Goal: Task Accomplishment & Management: Manage account settings

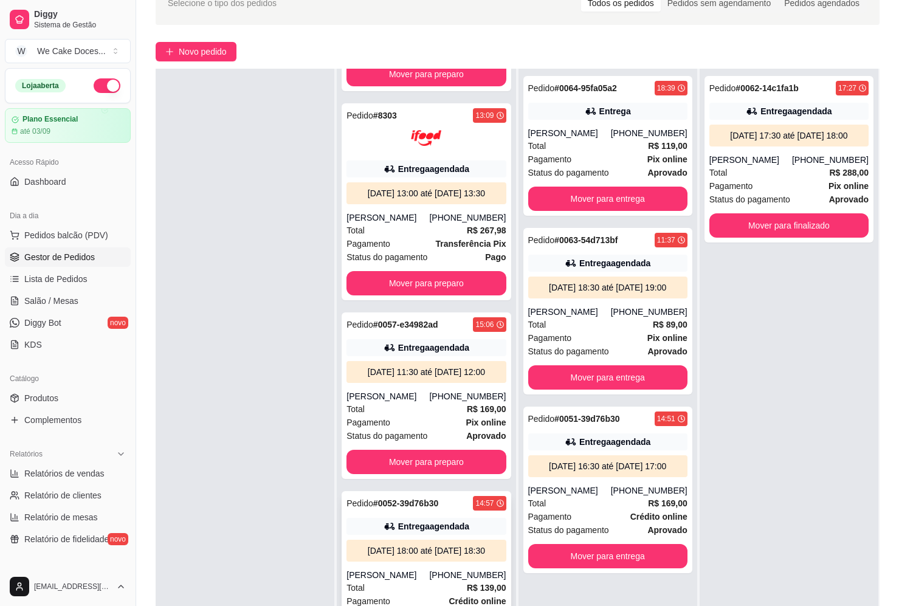
scroll to position [185, 0]
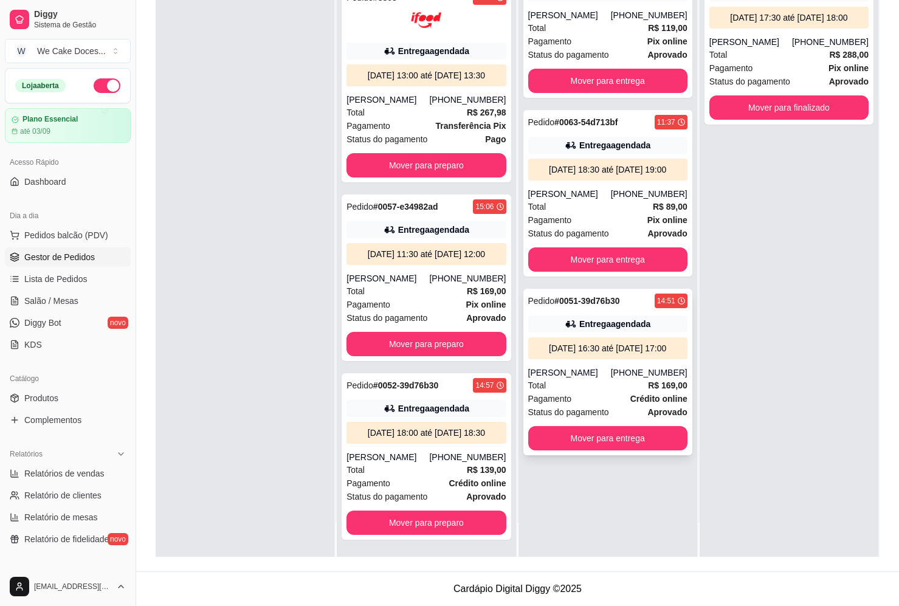
click at [605, 405] on div "Pagamento Crédito online" at bounding box center [607, 398] width 159 height 13
click at [187, 252] on div at bounding box center [245, 254] width 179 height 606
click at [622, 158] on div "Pedido # 0063-54d713bf 11:37 Entrega agendada [DATE] 18:30 até [DATE] 19:00 [PE…" at bounding box center [607, 193] width 169 height 166
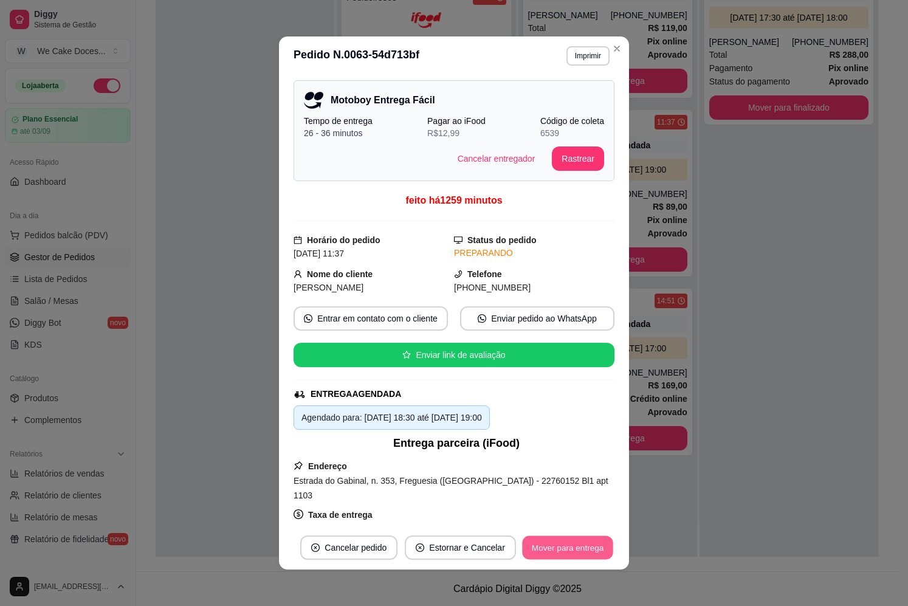
click at [568, 554] on button "Mover para entrega" at bounding box center [567, 548] width 91 height 24
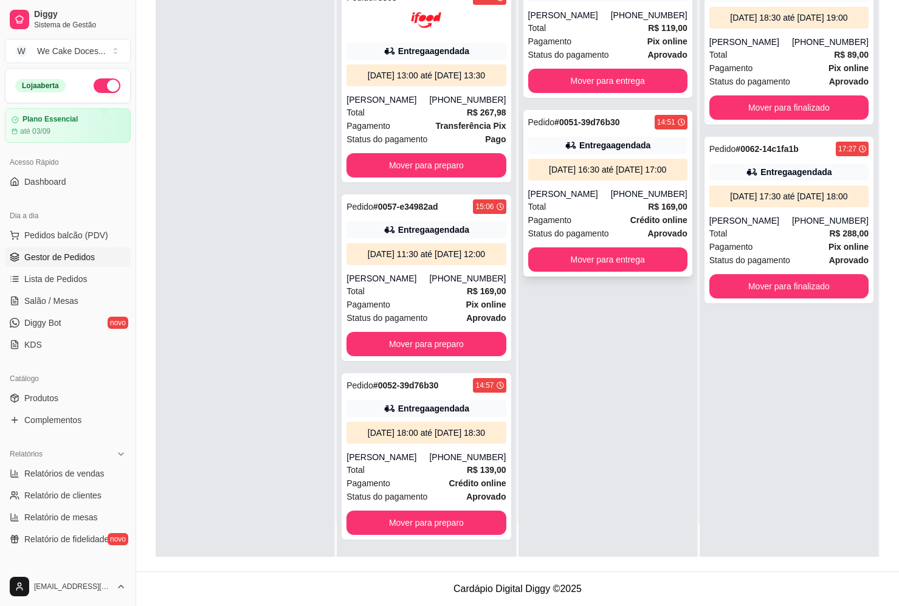
scroll to position [0, 0]
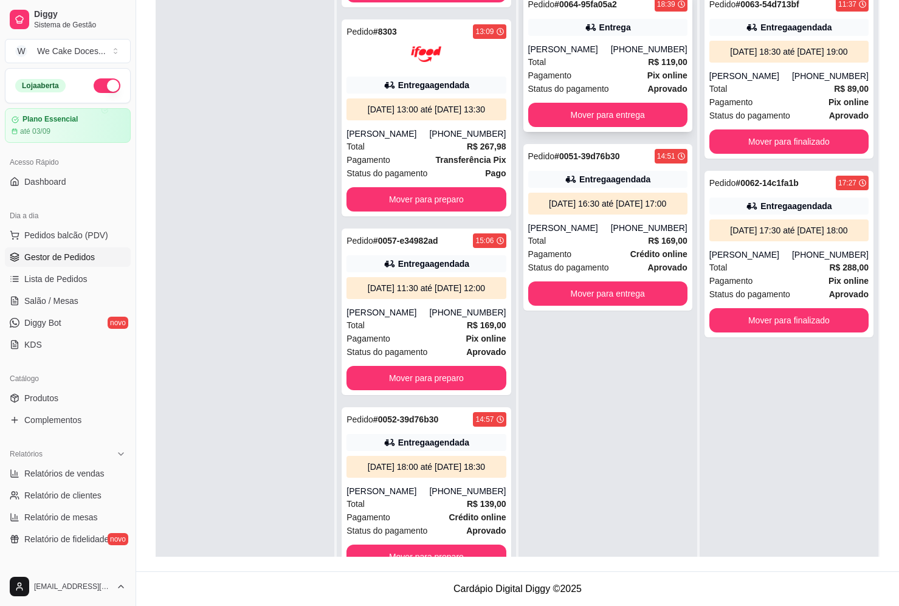
click at [609, 70] on div "Pagamento Pix online" at bounding box center [607, 75] width 159 height 13
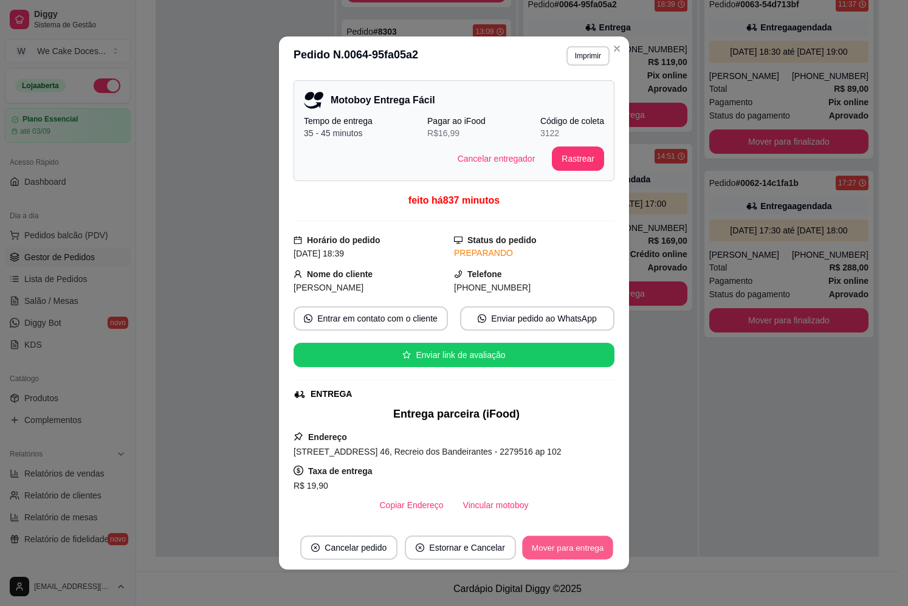
click at [578, 546] on button "Mover para entrega" at bounding box center [567, 548] width 91 height 24
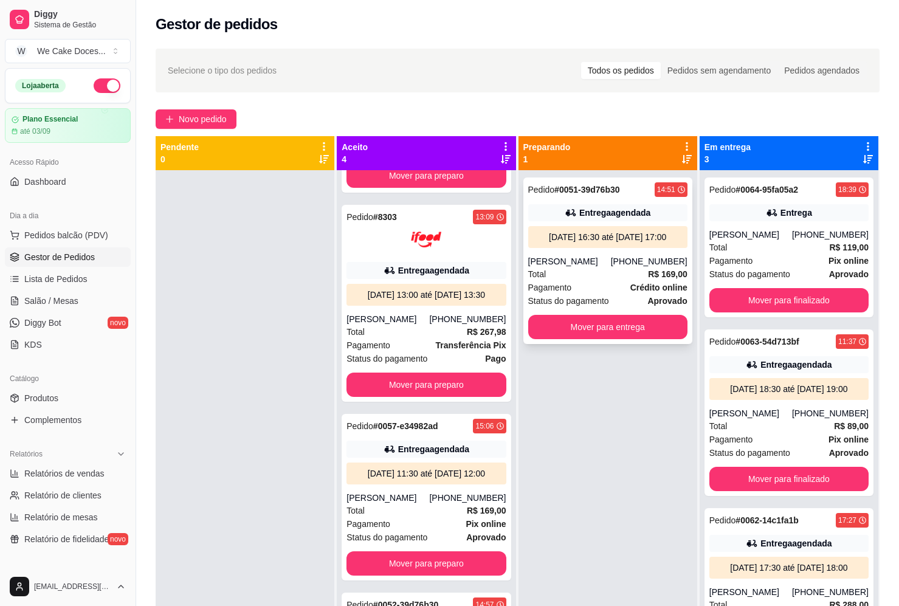
click at [597, 294] on div "Pagamento Crédito online" at bounding box center [607, 287] width 159 height 13
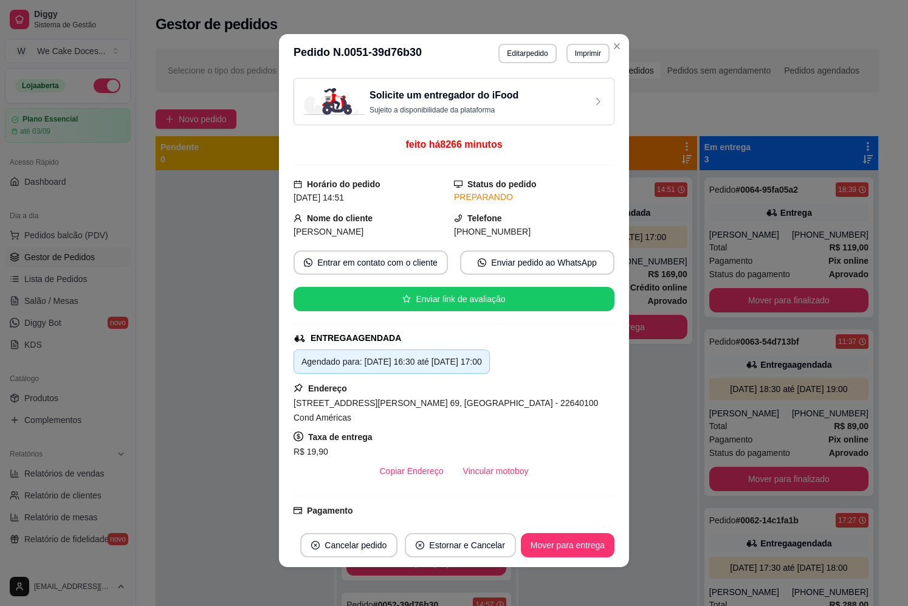
click at [549, 116] on div "Solicite um entregador do iFood Sujeito a disponibilidade da plataforma" at bounding box center [453, 101] width 321 height 47
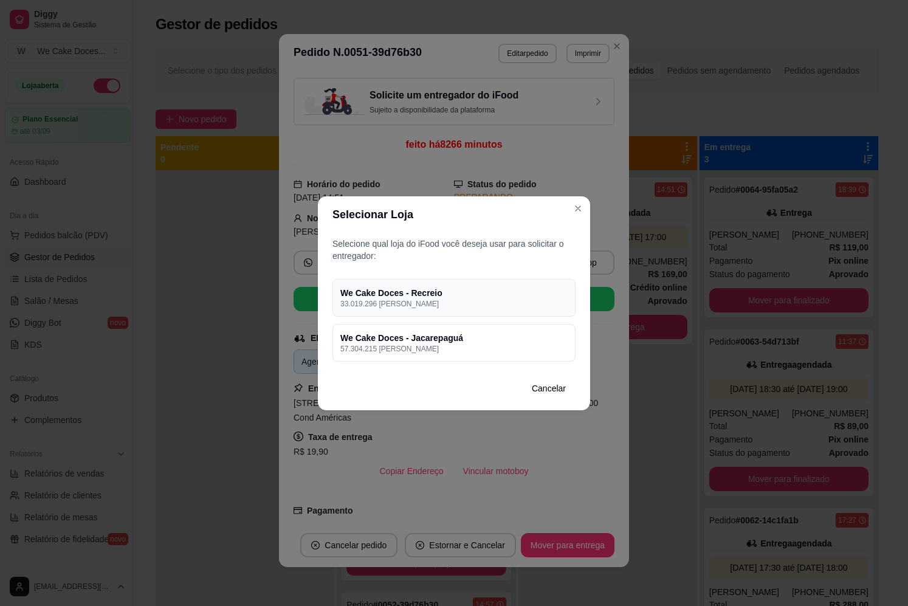
click at [476, 304] on p "33.019.296 [PERSON_NAME]" at bounding box center [453, 304] width 227 height 10
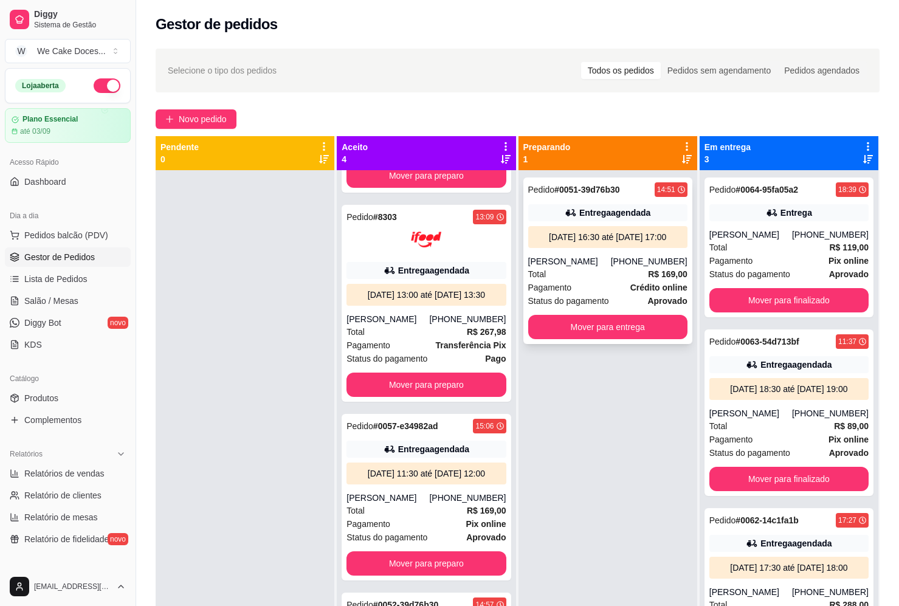
click at [602, 294] on div "Pagamento Crédito online" at bounding box center [607, 287] width 159 height 13
click at [603, 281] on div "Total R$ 169,00" at bounding box center [607, 273] width 159 height 13
click at [162, 363] on div at bounding box center [245, 473] width 179 height 606
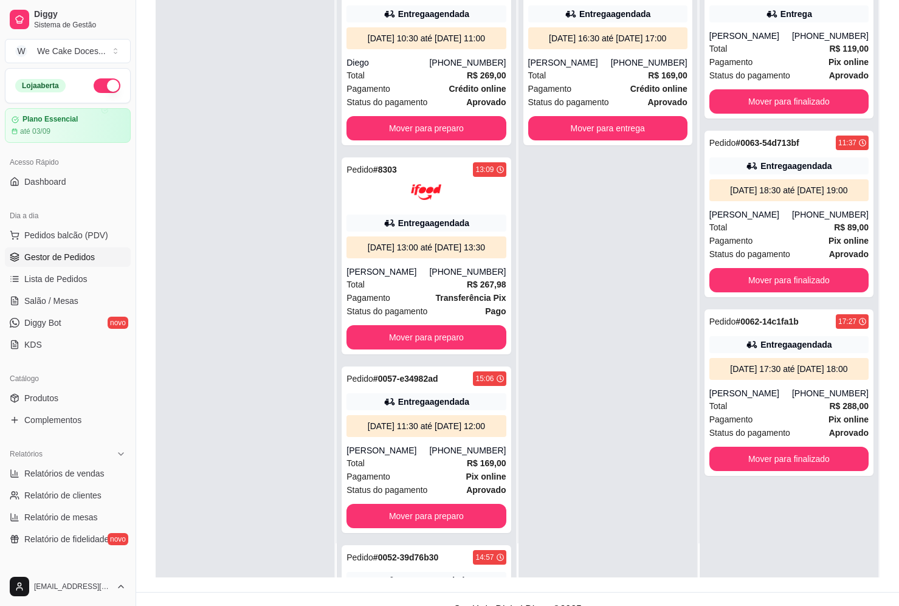
click at [180, 381] on div at bounding box center [245, 274] width 179 height 606
click at [589, 82] on div "Total R$ 169,00" at bounding box center [607, 75] width 159 height 13
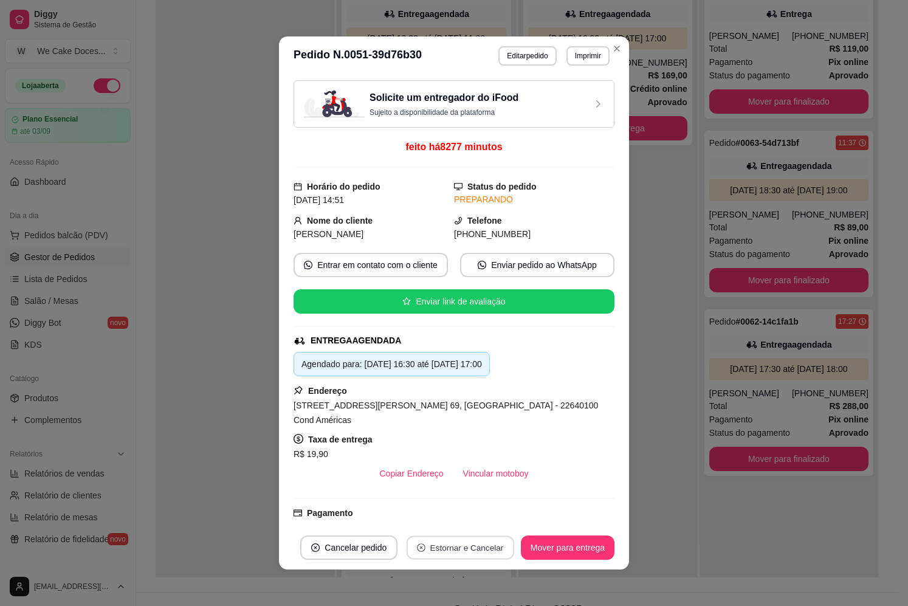
click at [468, 548] on button "Estornar e Cancelar" at bounding box center [461, 548] width 108 height 24
click at [484, 520] on button "Sim" at bounding box center [491, 518] width 47 height 24
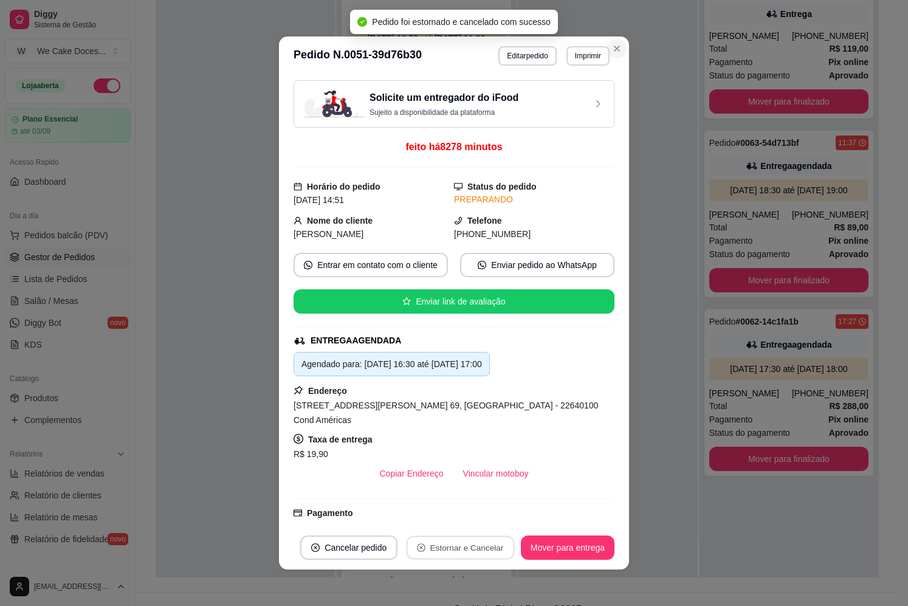
click at [614, 46] on icon "Close" at bounding box center [617, 49] width 10 height 10
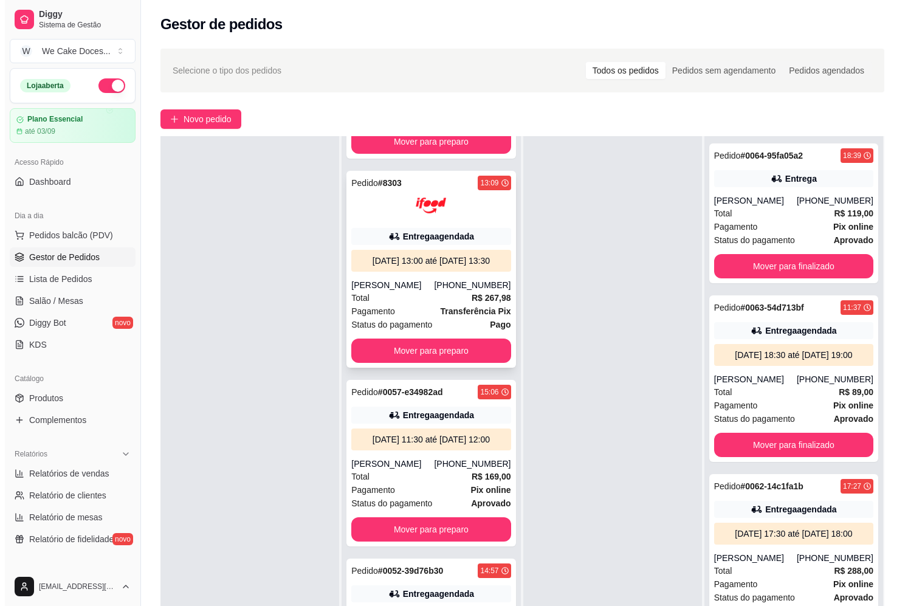
scroll to position [185, 0]
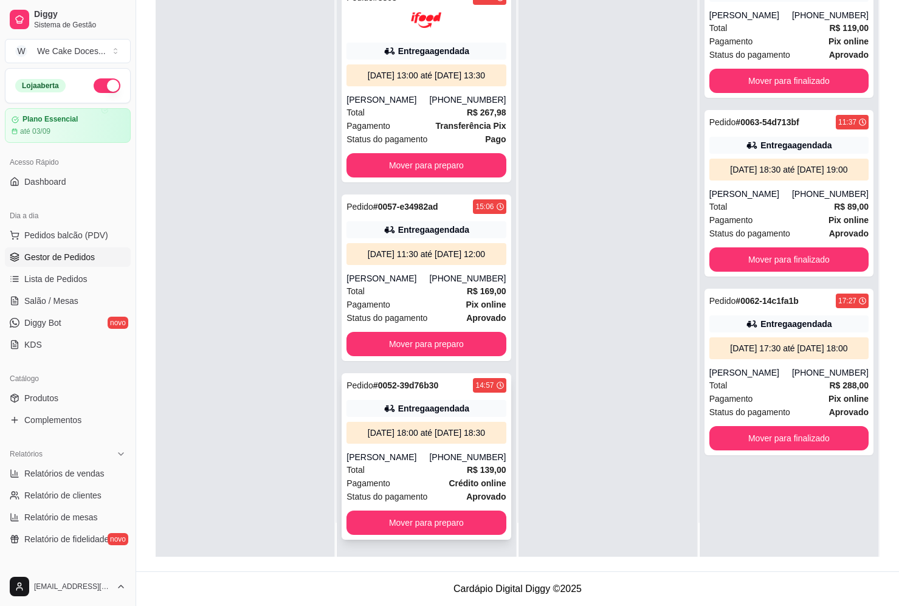
click at [439, 444] on div "Pedido # 0052-39d76b30 14:57 Entrega agendada [DATE] 18:00 até [DATE] 18:30 [PE…" at bounding box center [425, 456] width 169 height 166
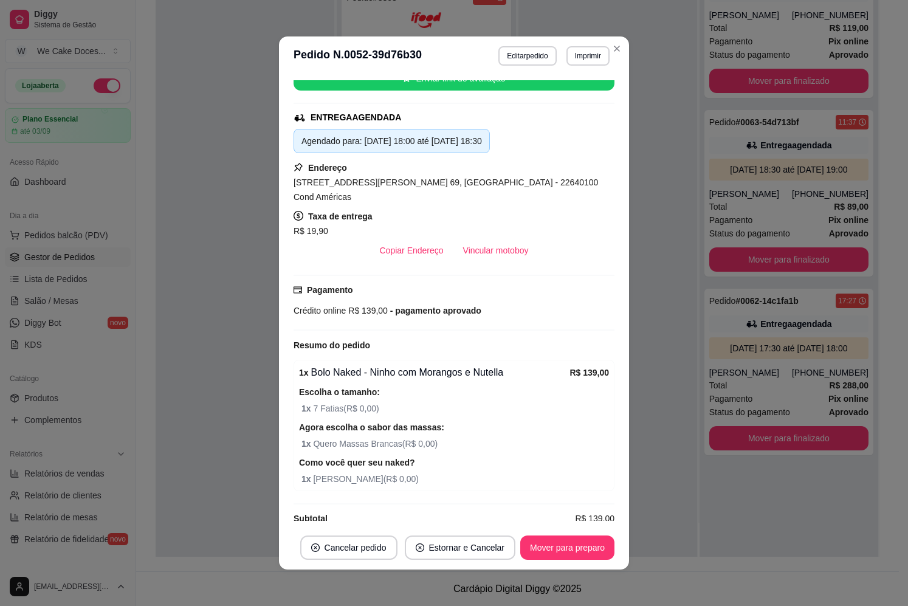
scroll to position [226, 0]
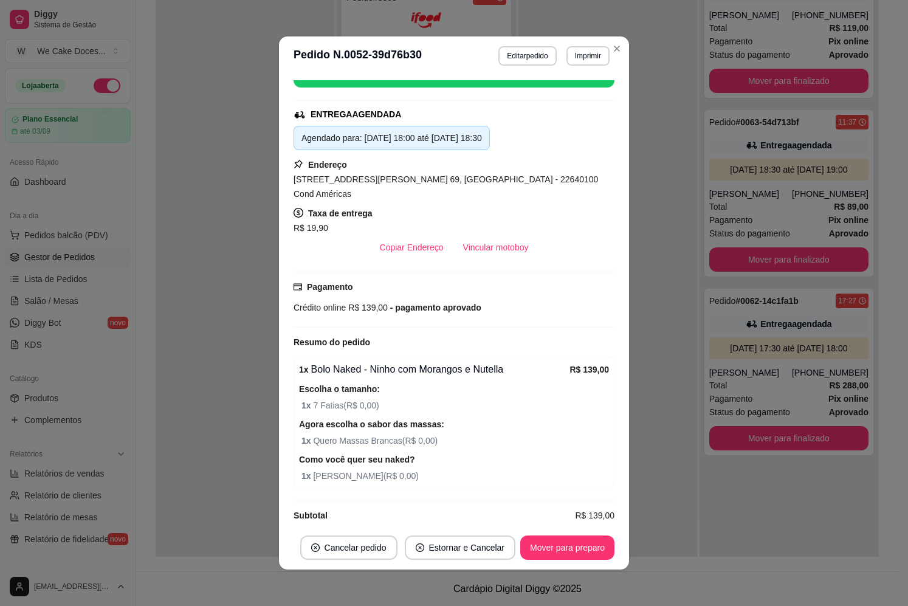
drag, startPoint x: 489, startPoint y: 337, endPoint x: 537, endPoint y: 305, distance: 57.8
click at [537, 305] on div "Pagamento Crédito online R$ 139,00 - pagamento aprovado" at bounding box center [453, 300] width 321 height 56
click at [449, 553] on button "Estornar e Cancelar" at bounding box center [460, 548] width 108 height 24
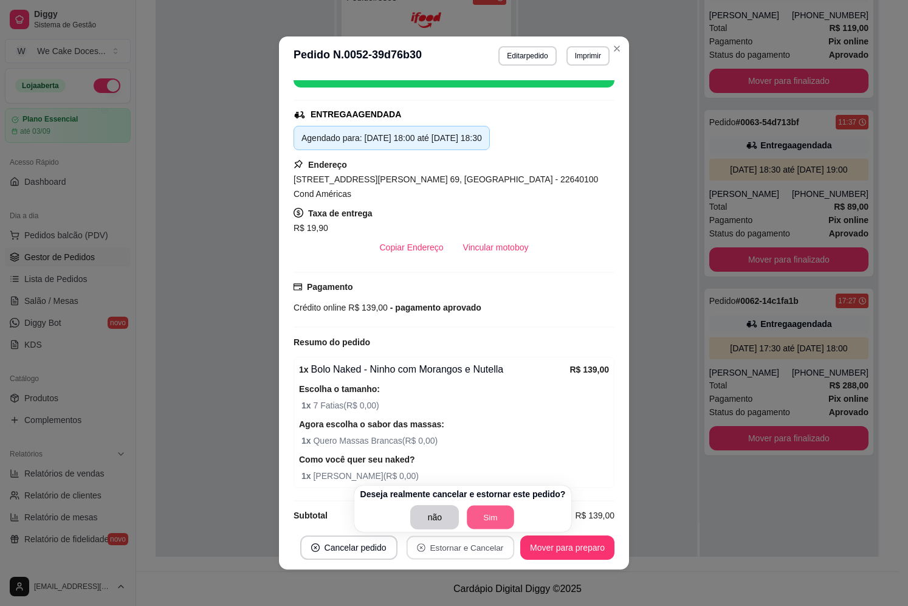
click at [478, 521] on button "Sim" at bounding box center [490, 518] width 47 height 24
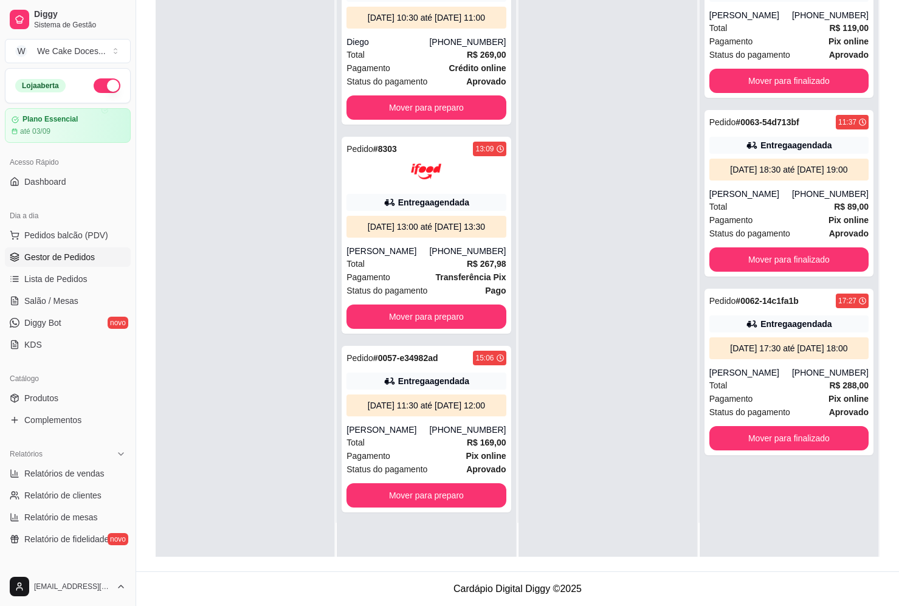
scroll to position [0, 0]
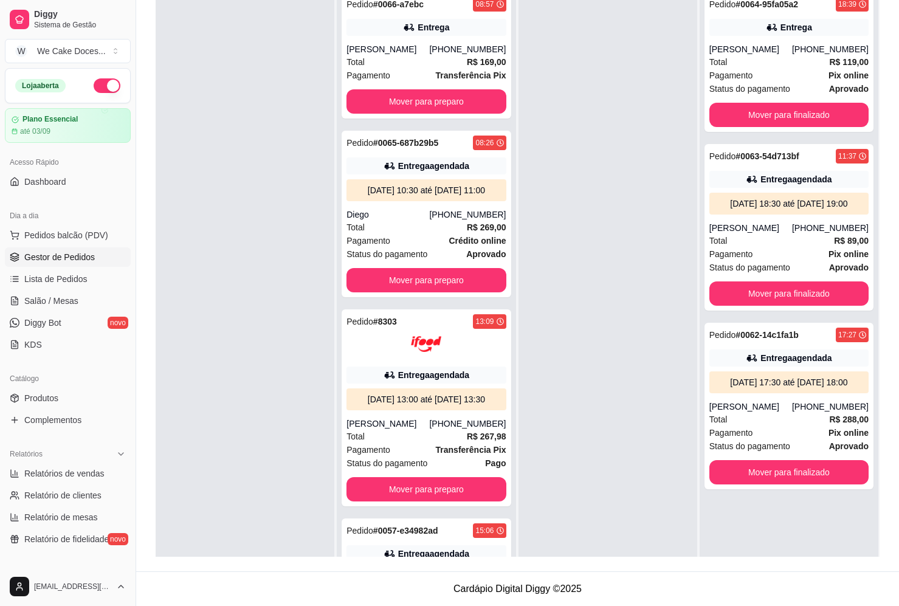
click at [176, 230] on div at bounding box center [245, 288] width 179 height 606
click at [59, 468] on span "Relatórios de vendas" at bounding box center [64, 473] width 80 height 12
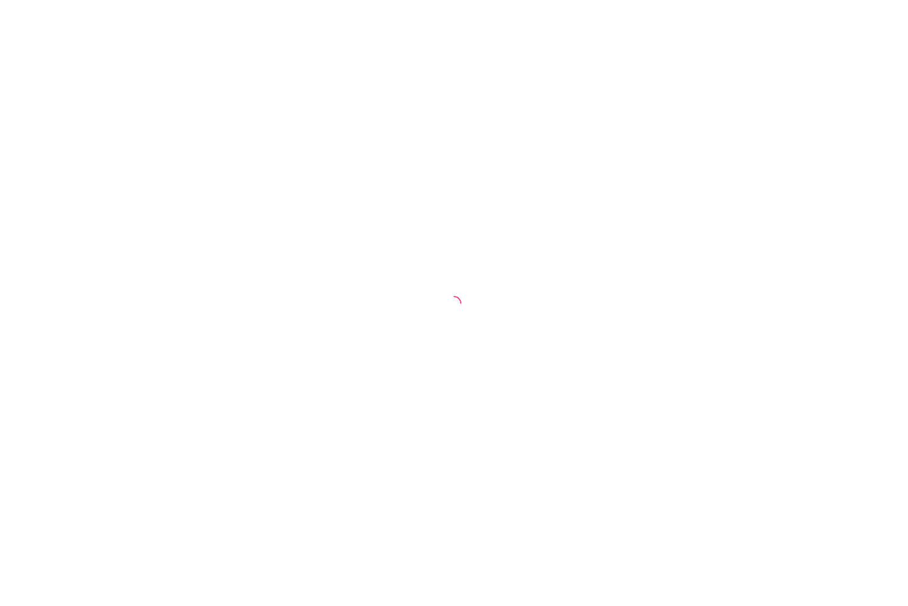
select select "ALL"
select select "0"
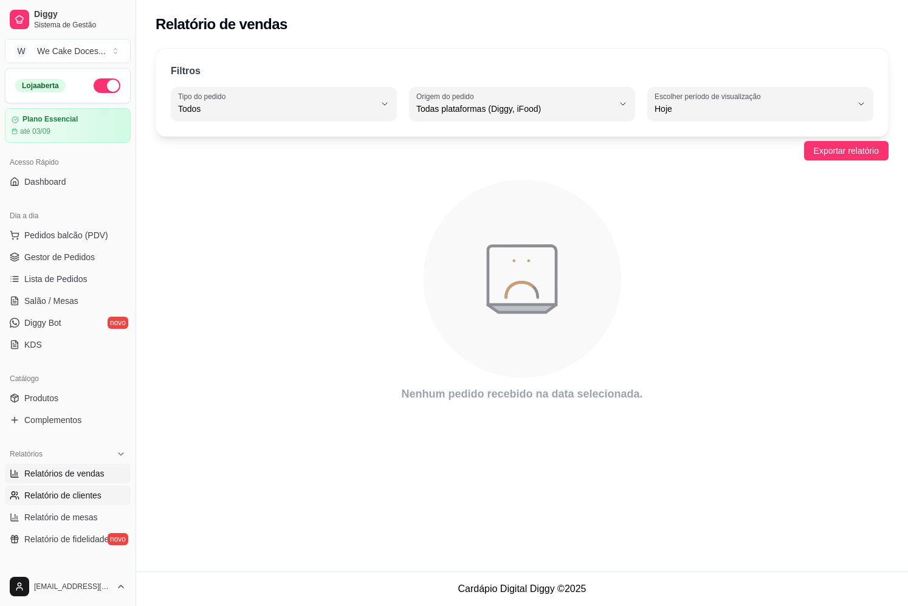
click at [63, 493] on span "Relatório de clientes" at bounding box center [62, 495] width 77 height 12
select select "30"
select select "HIGHEST_TOTAL_SPENT_WITH_ORDERS"
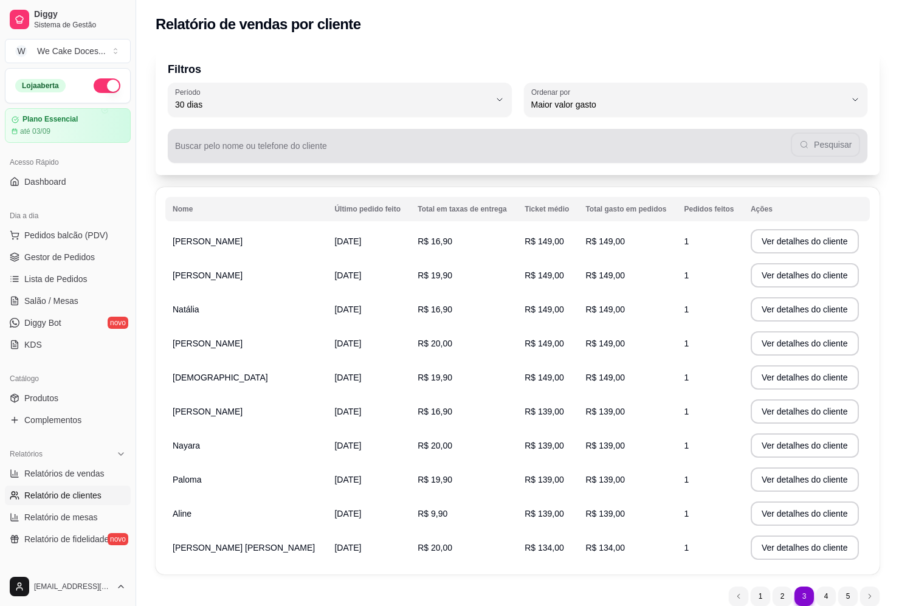
click at [837, 149] on div "Pesquisar" at bounding box center [517, 146] width 685 height 24
click at [828, 146] on button "Pesquisar" at bounding box center [825, 145] width 66 height 24
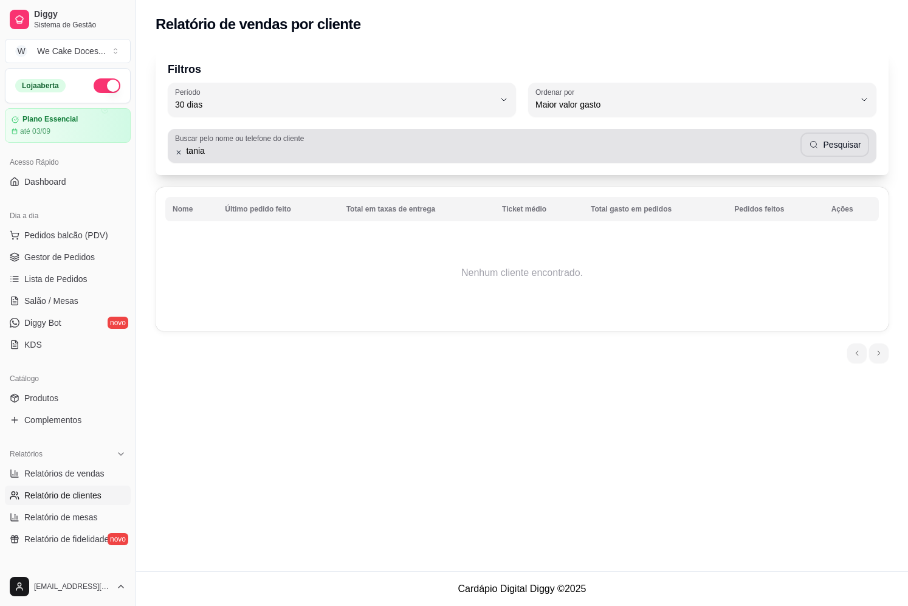
click at [263, 157] on div "tania Pesquisar" at bounding box center [522, 146] width 694 height 24
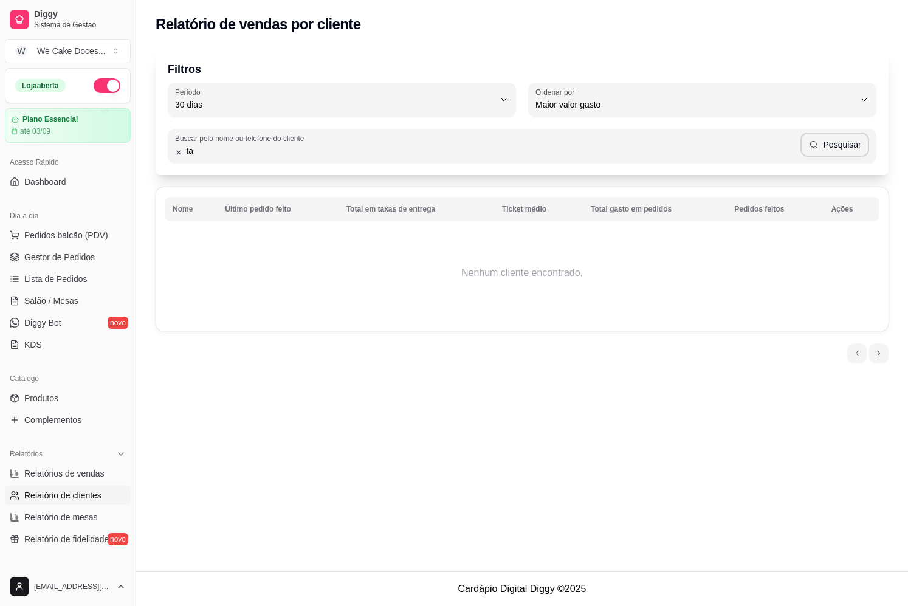
type input "t"
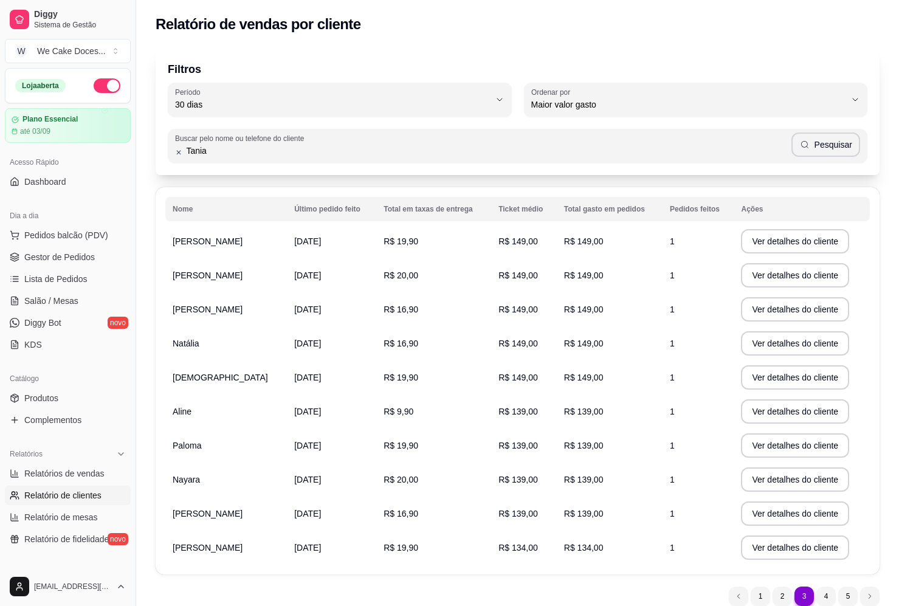
type input "Tania"
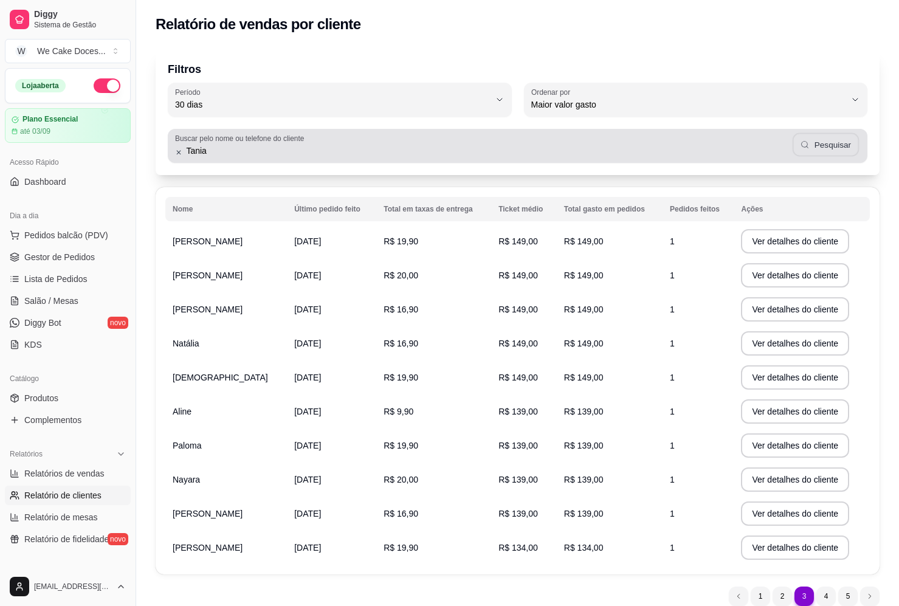
click at [843, 146] on button "Pesquisar" at bounding box center [825, 145] width 66 height 24
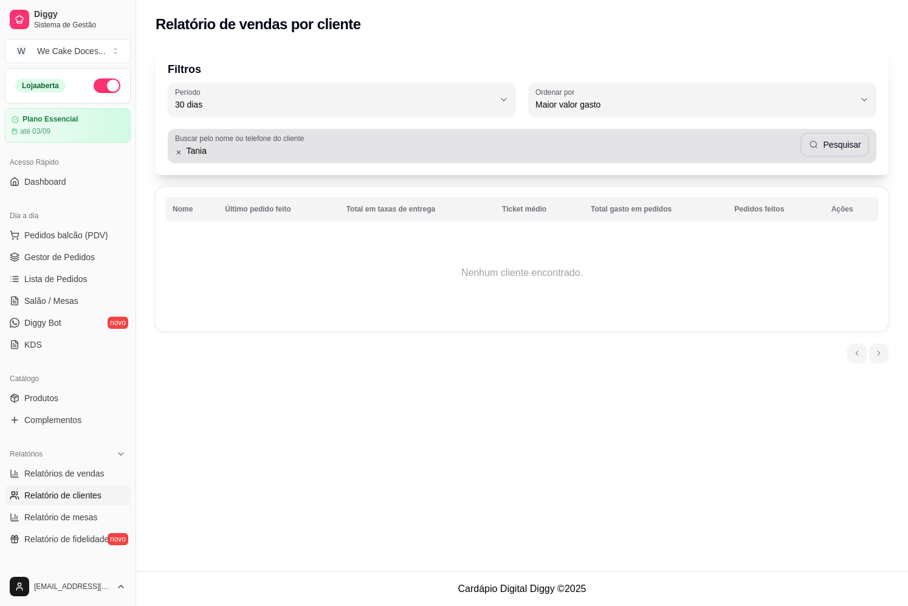
click at [176, 156] on icon at bounding box center [178, 152] width 7 height 9
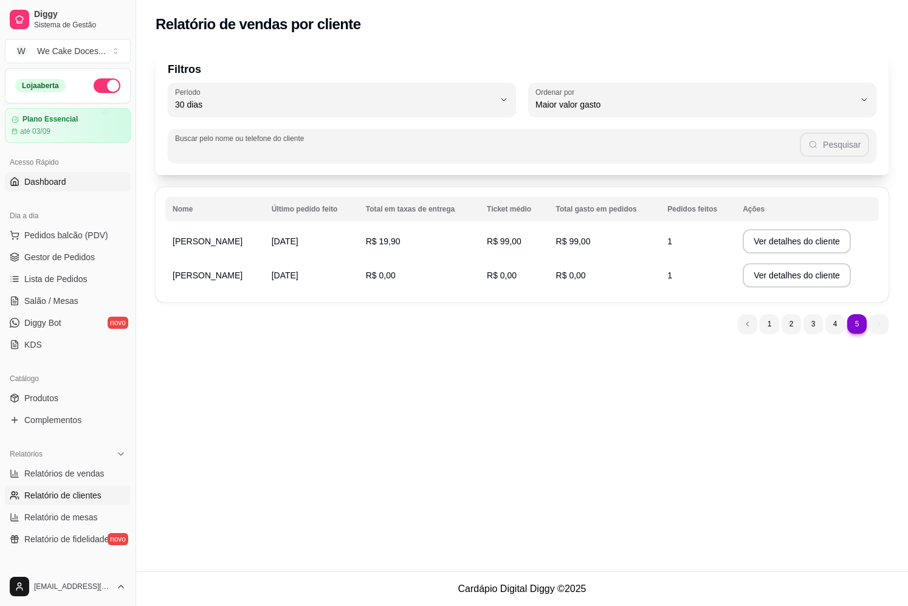
click at [57, 180] on span "Dashboard" at bounding box center [45, 182] width 42 height 12
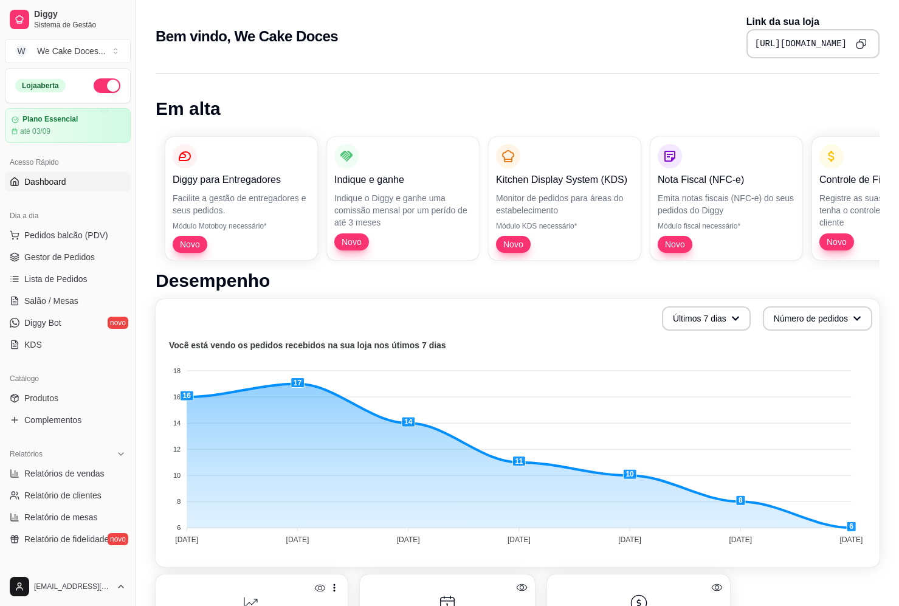
click at [146, 311] on div "Em alta Diggy para Entregadores Facilite a gestão de entregadores e seus pedido…" at bounding box center [517, 557] width 763 height 983
click at [54, 253] on span "Gestor de Pedidos" at bounding box center [59, 257] width 70 height 12
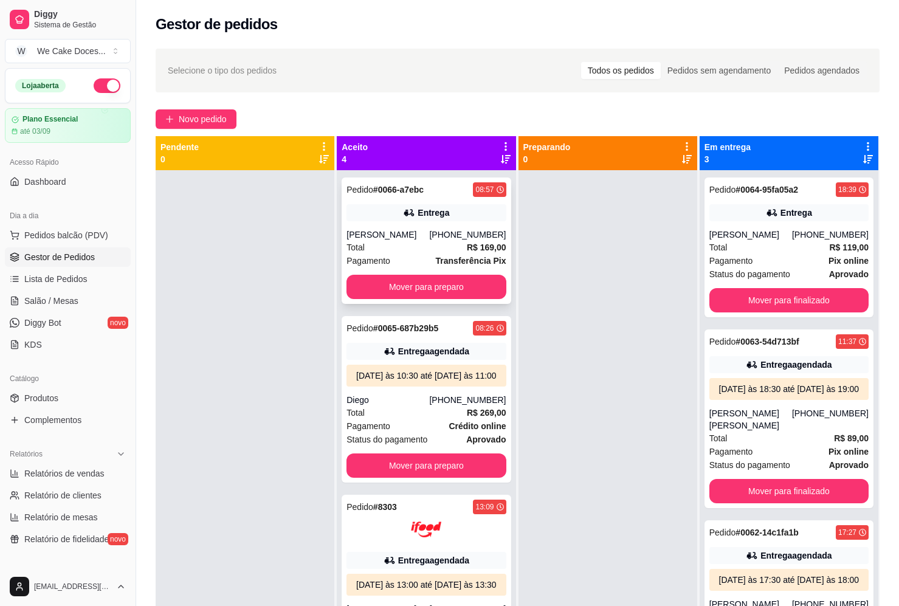
click at [445, 223] on div "Pedido # 0066-a7ebc 08:57 Entrega Tania cornibert (21) 98854-9501 Total R$ 169,…" at bounding box center [425, 240] width 169 height 126
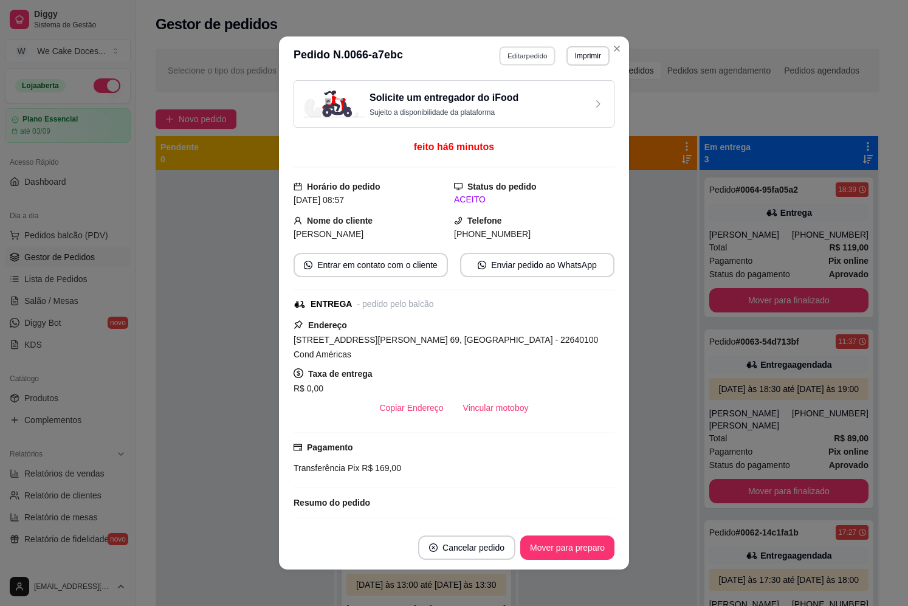
click at [518, 55] on button "Editar pedido" at bounding box center [527, 55] width 57 height 19
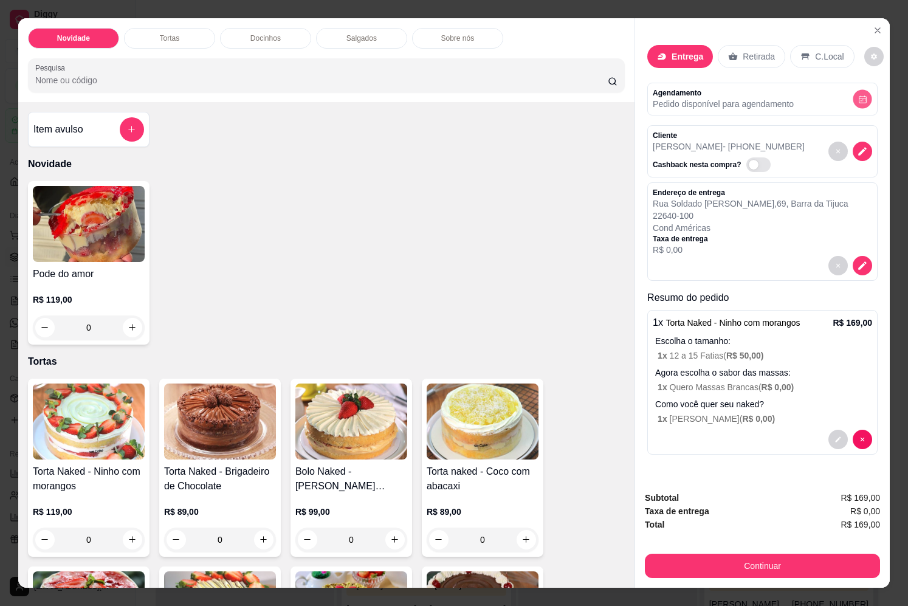
click at [857, 89] on button "decrease-product-quantity" at bounding box center [862, 98] width 19 height 19
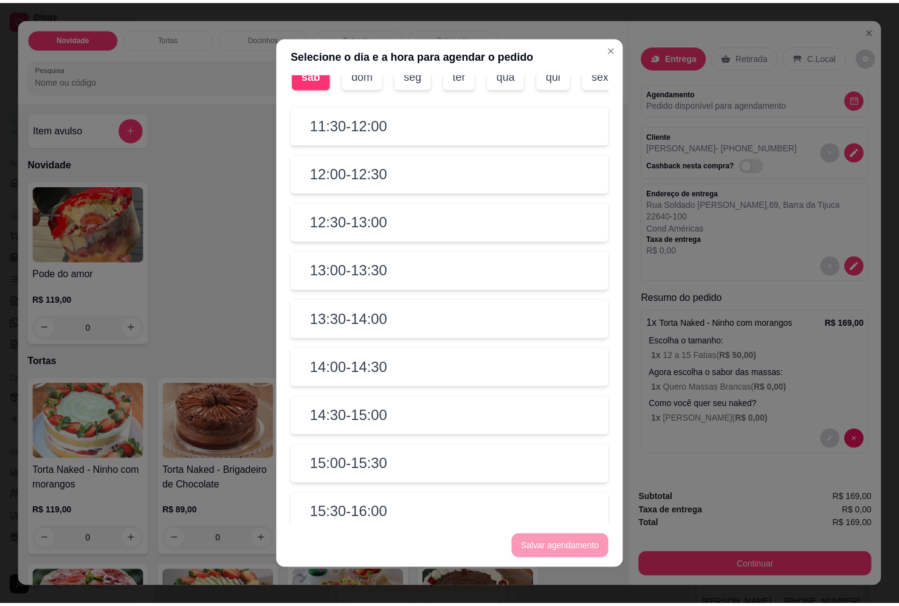
scroll to position [45, 0]
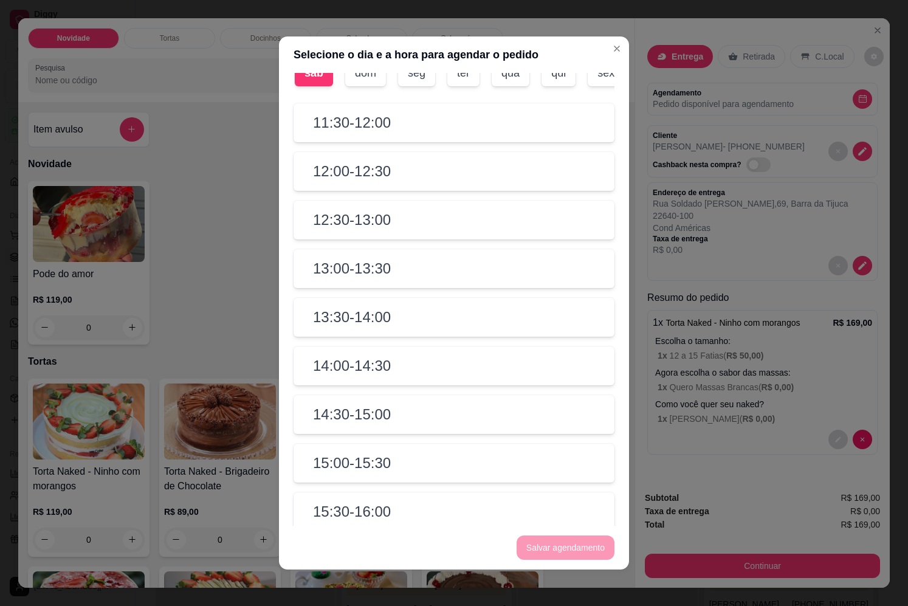
click at [349, 510] on div "15:30 - 16:00" at bounding box center [453, 511] width 321 height 39
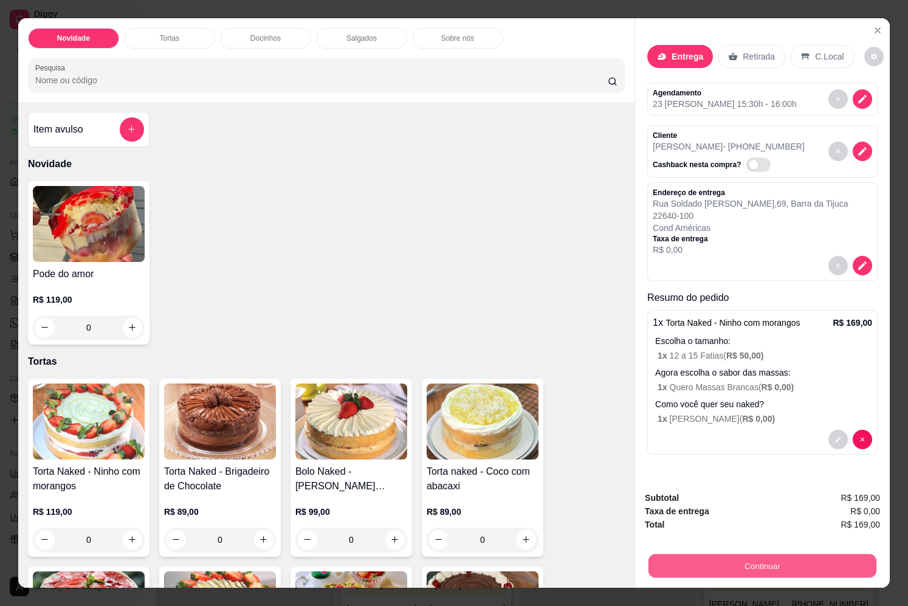
click at [741, 554] on button "Continuar" at bounding box center [762, 566] width 228 height 24
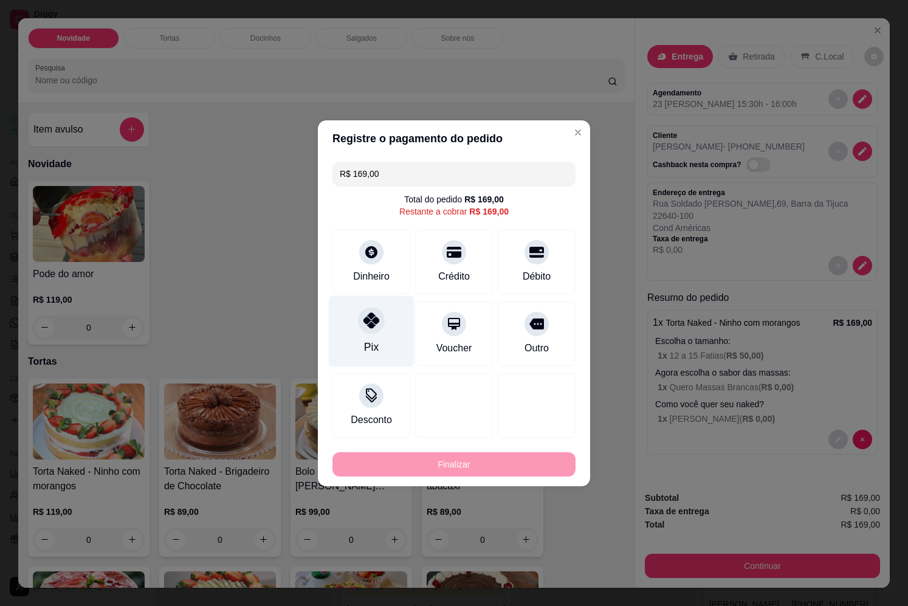
click at [369, 332] on div at bounding box center [371, 320] width 27 height 27
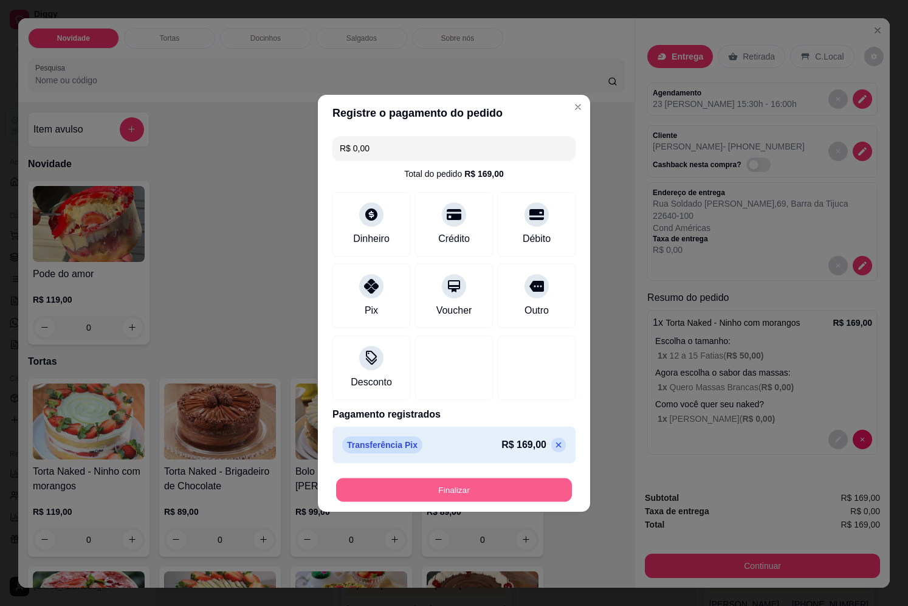
click at [467, 490] on button "Finalizar" at bounding box center [454, 490] width 236 height 24
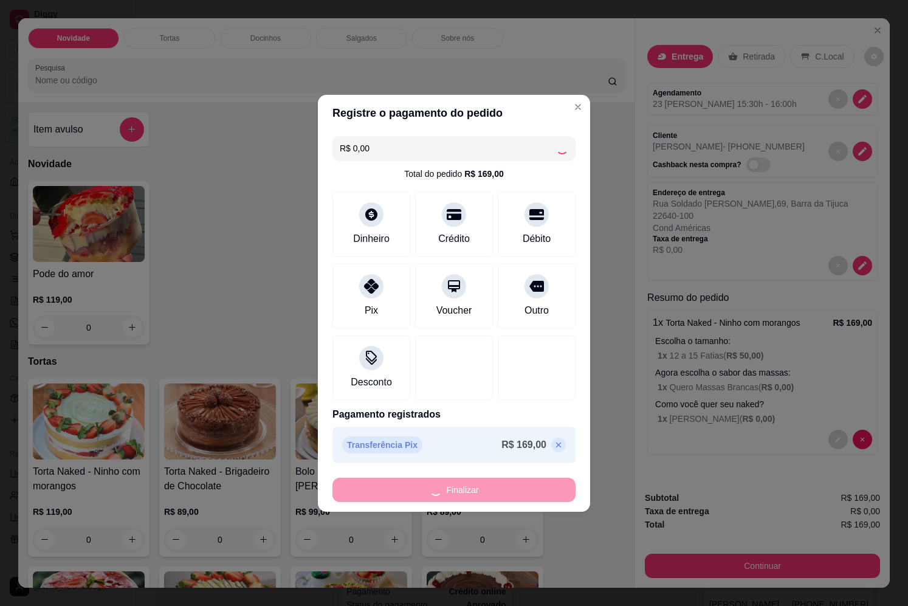
type input "-R$ 169,00"
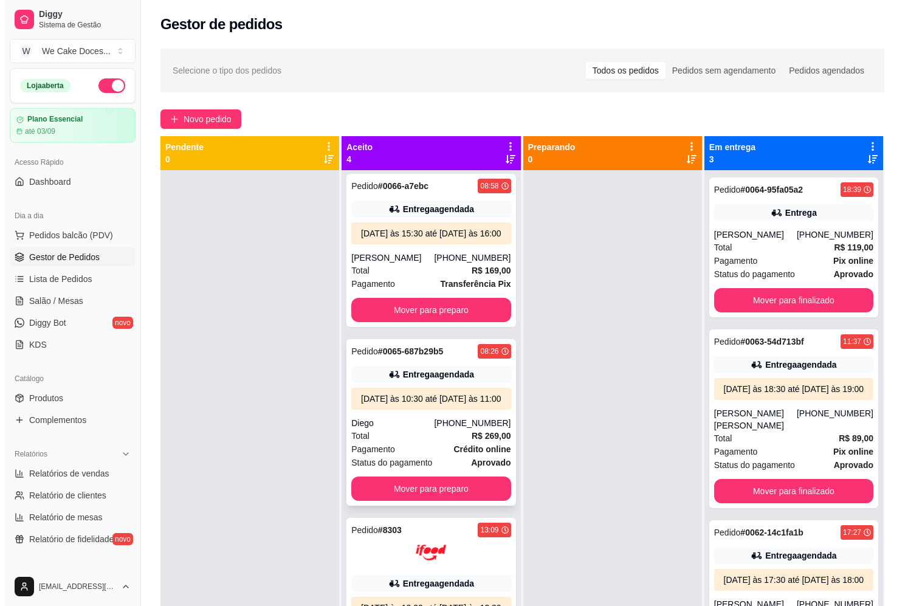
scroll to position [0, 0]
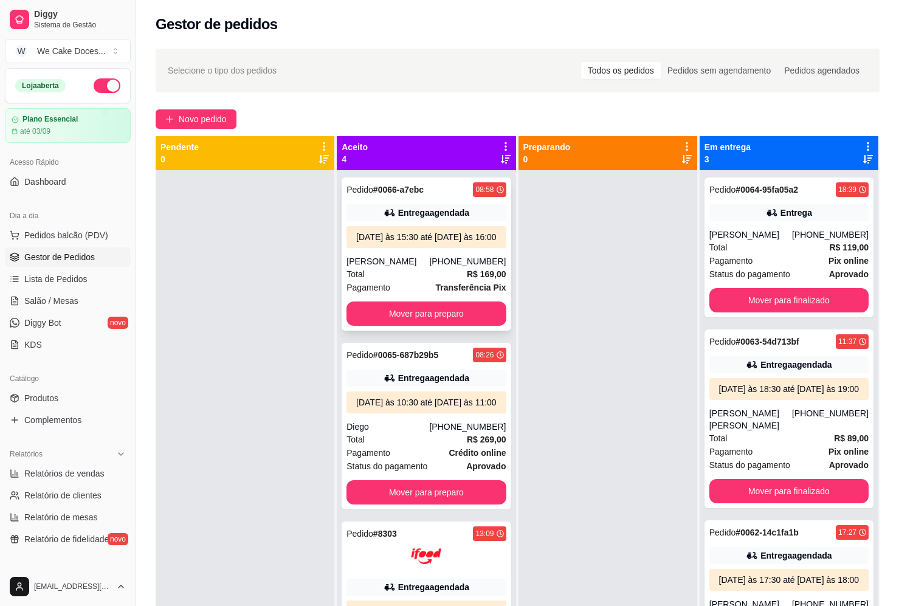
click at [417, 267] on div "[PERSON_NAME]" at bounding box center [387, 261] width 83 height 12
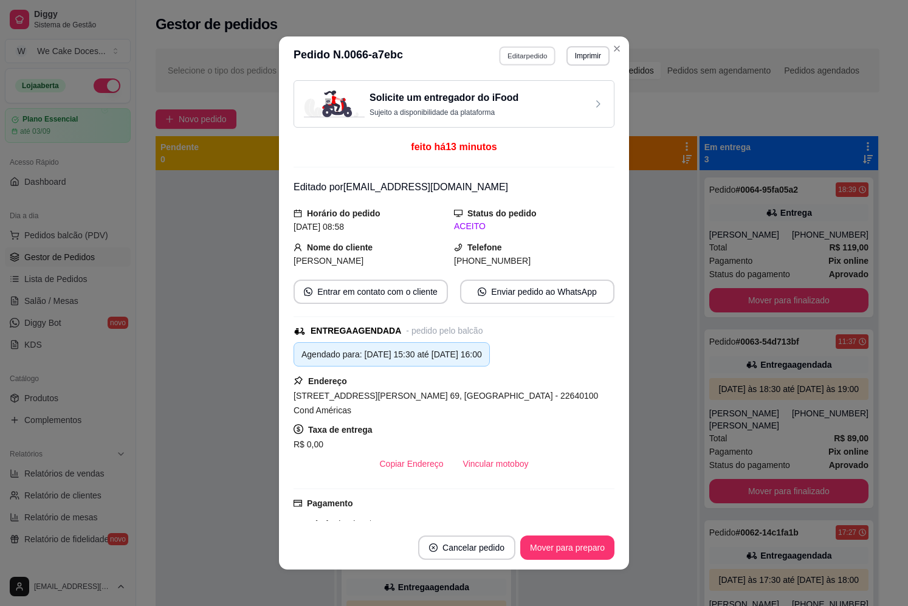
click at [519, 60] on button "Editar pedido" at bounding box center [527, 55] width 57 height 19
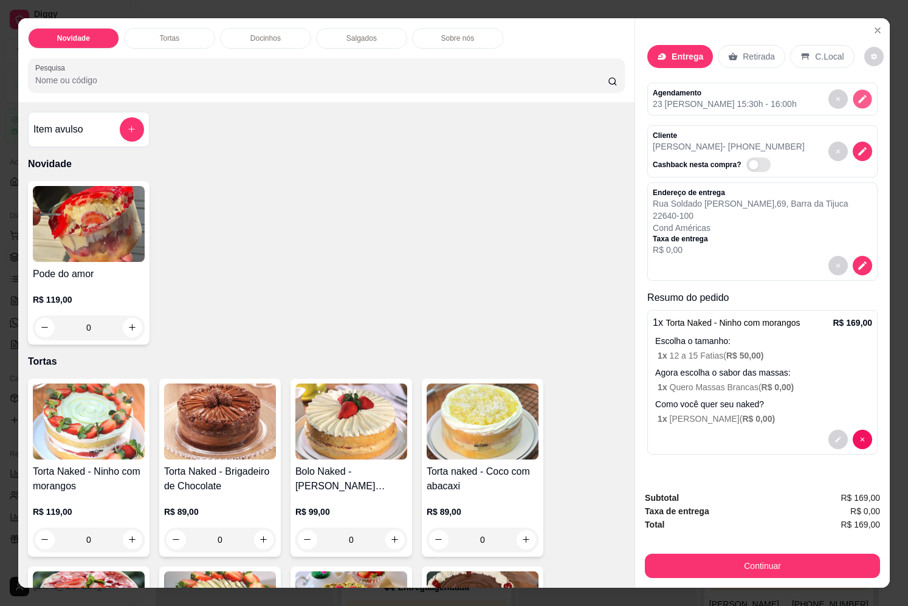
click at [862, 94] on icon "decrease-product-quantity" at bounding box center [862, 99] width 10 height 10
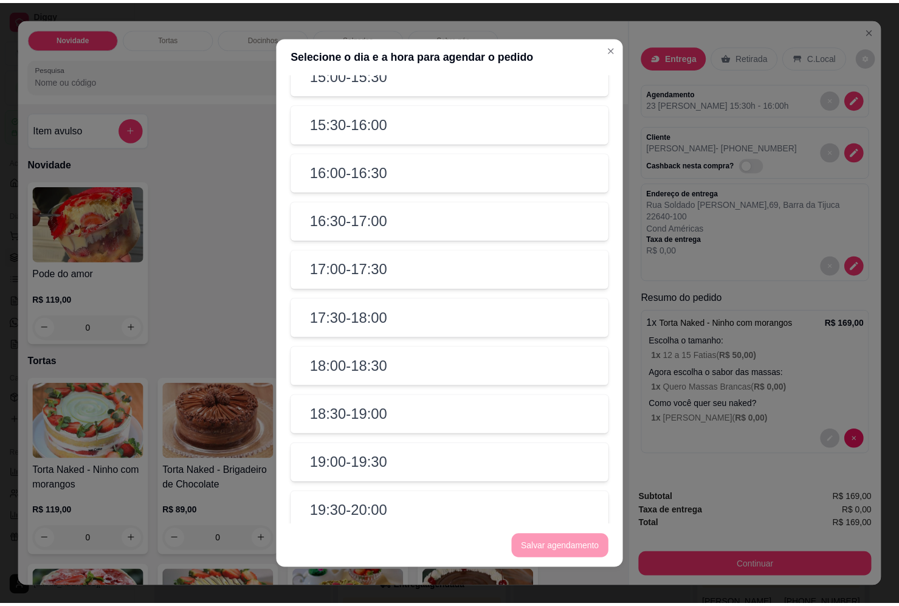
scroll to position [434, 0]
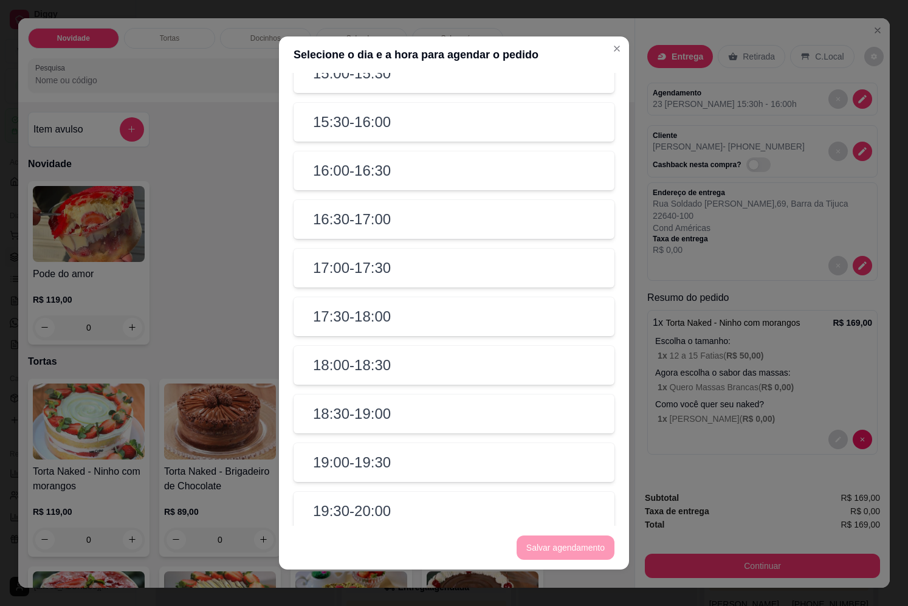
click at [368, 417] on h2 "18:30 - 19:00" at bounding box center [352, 413] width 78 height 19
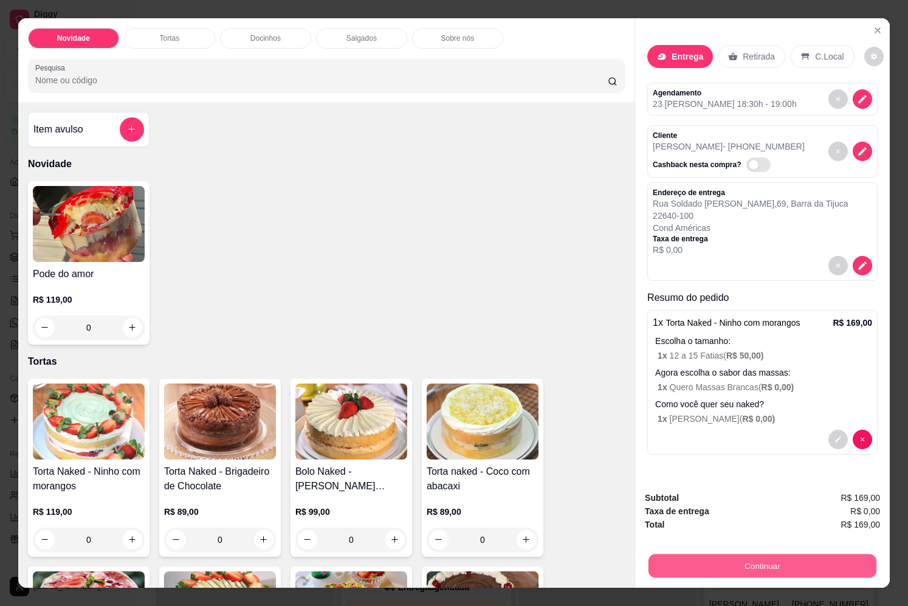
click at [722, 566] on button "Continuar" at bounding box center [762, 566] width 228 height 24
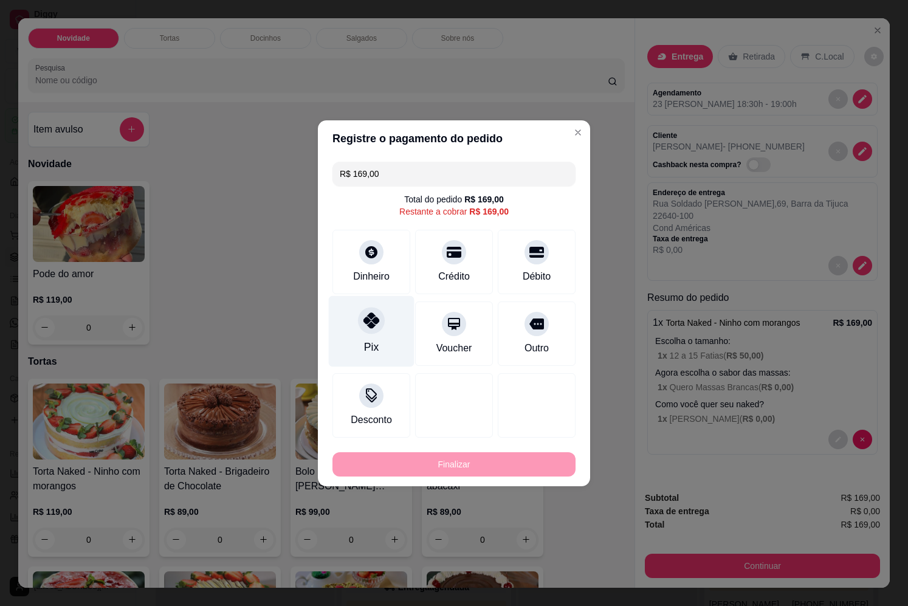
click at [381, 334] on div "Pix" at bounding box center [372, 330] width 86 height 71
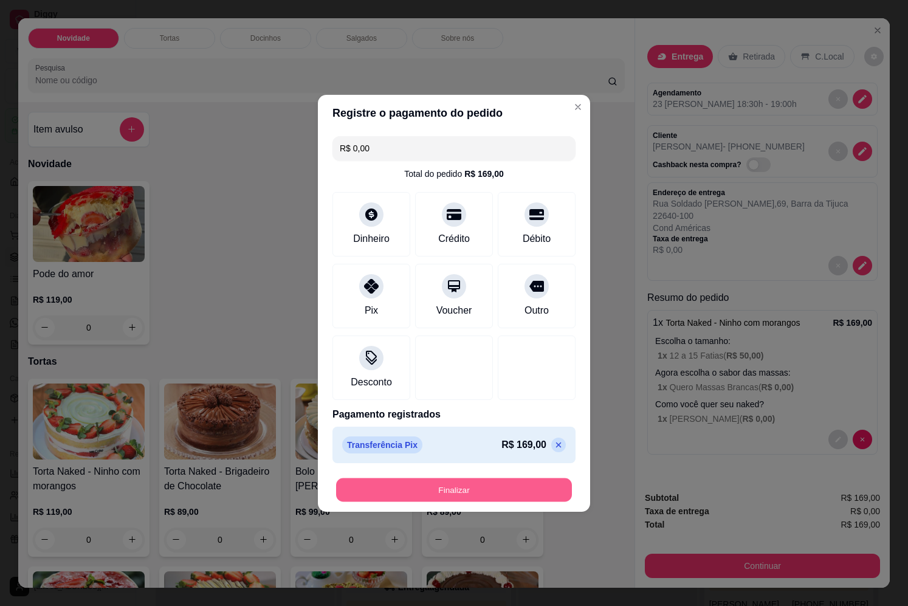
click at [493, 487] on button "Finalizar" at bounding box center [454, 490] width 236 height 24
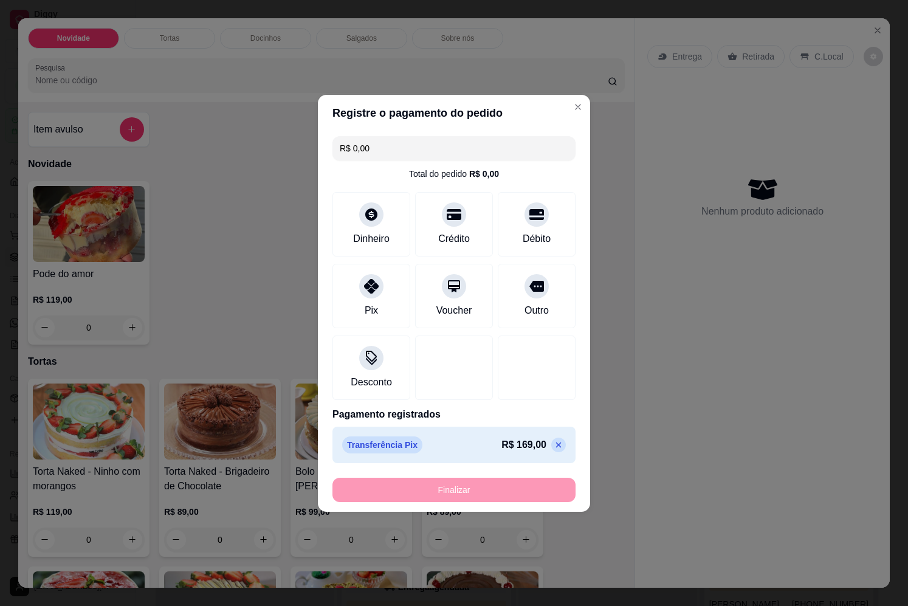
type input "-R$ 169,00"
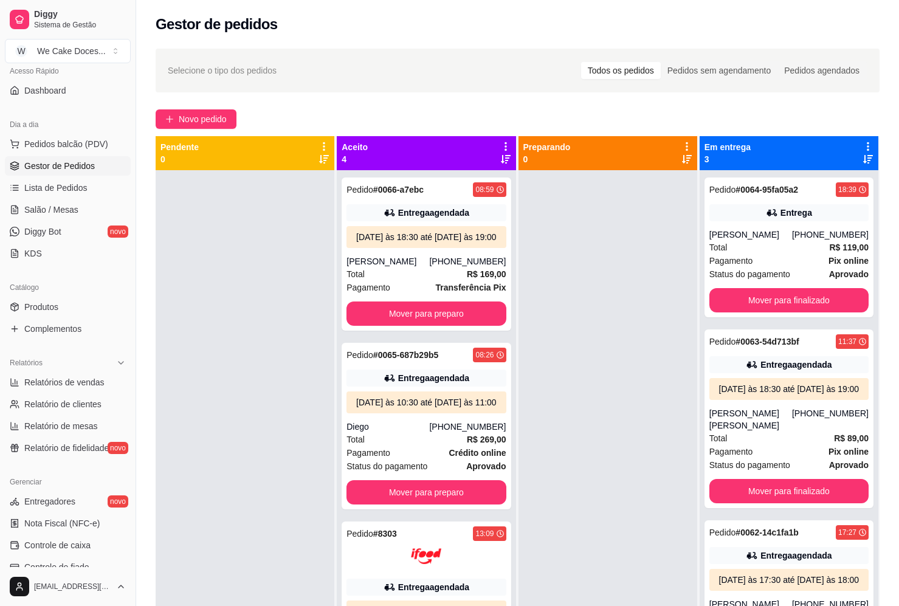
scroll to position [269, 0]
